Goal: Find specific page/section: Find specific page/section

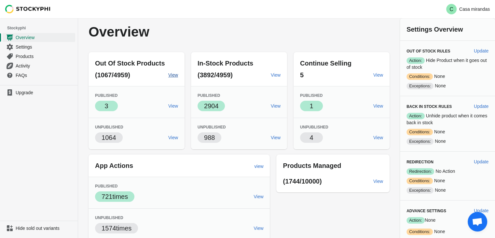
click at [172, 73] on span "View" at bounding box center [173, 74] width 10 height 5
drag, startPoint x: 221, startPoint y: 80, endPoint x: 201, endPoint y: 67, distance: 24.0
click at [201, 66] on div "In-Stock Products (3892/4959) View" at bounding box center [239, 69] width 96 height 34
click at [243, 62] on span "In-Stock Products" at bounding box center [226, 63] width 56 height 7
click at [262, 51] on div "Out Of Stock Products (1067/4959) View Published Success 3 View Unpublished 106…" at bounding box center [236, 175] width 308 height 256
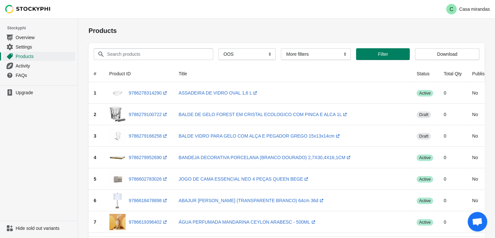
drag, startPoint x: 149, startPoint y: 94, endPoint x: 299, endPoint y: 76, distance: 150.2
click at [299, 76] on th "Title" at bounding box center [293, 73] width 238 height 17
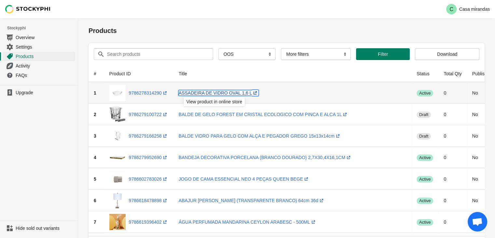
drag, startPoint x: 233, startPoint y: 94, endPoint x: 224, endPoint y: 91, distance: 9.5
